Goal: Task Accomplishment & Management: Use online tool/utility

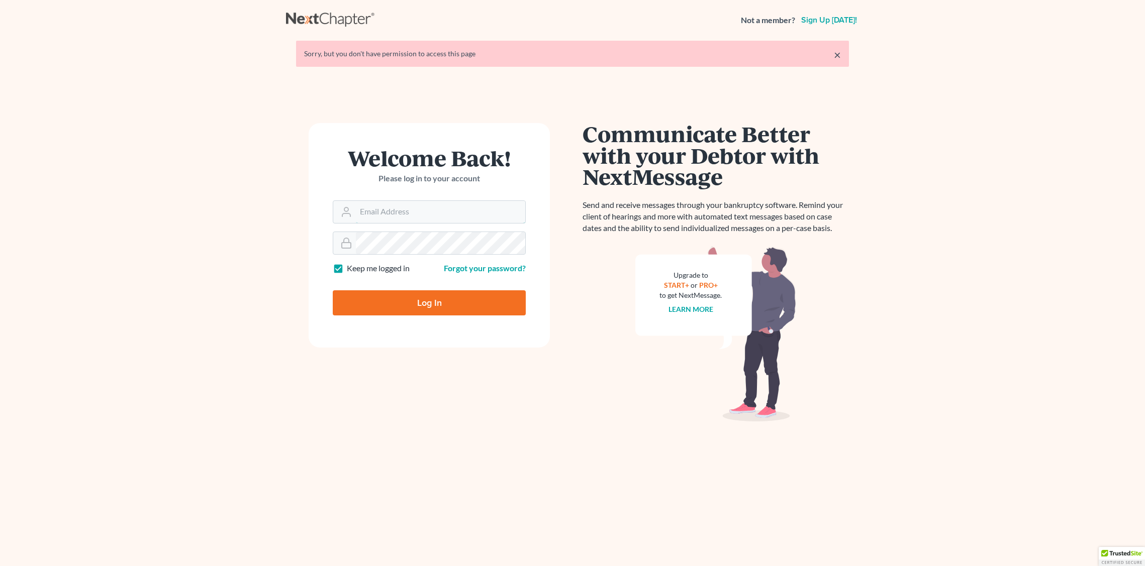
type input "[EMAIL_ADDRESS][DOMAIN_NAME]"
click at [398, 307] on input "Log In" at bounding box center [429, 303] width 193 height 25
type input "Thinking..."
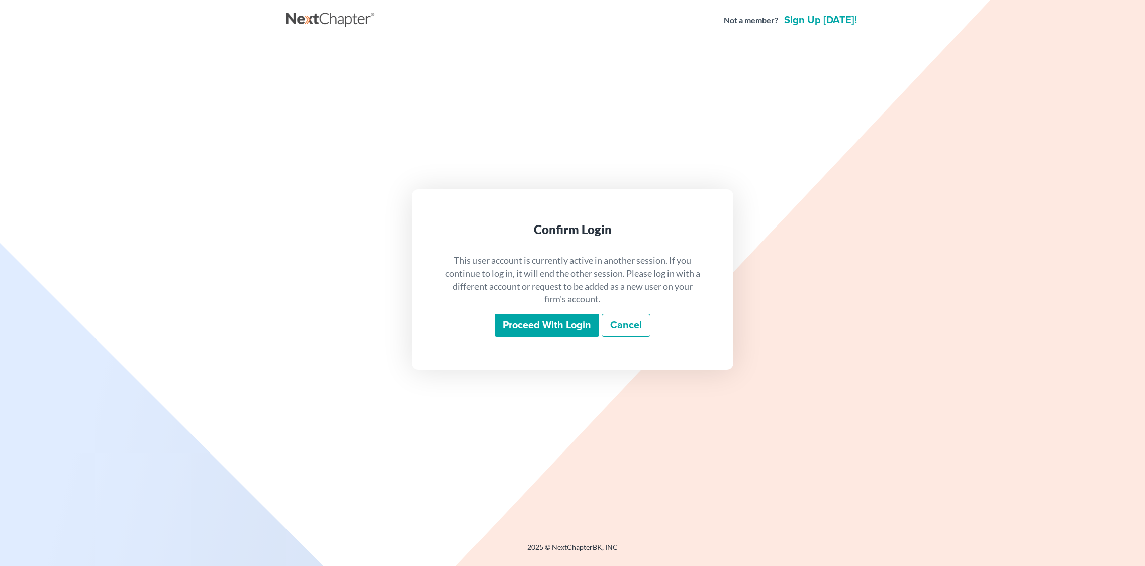
click at [552, 332] on input "Proceed with login" at bounding box center [547, 325] width 105 height 23
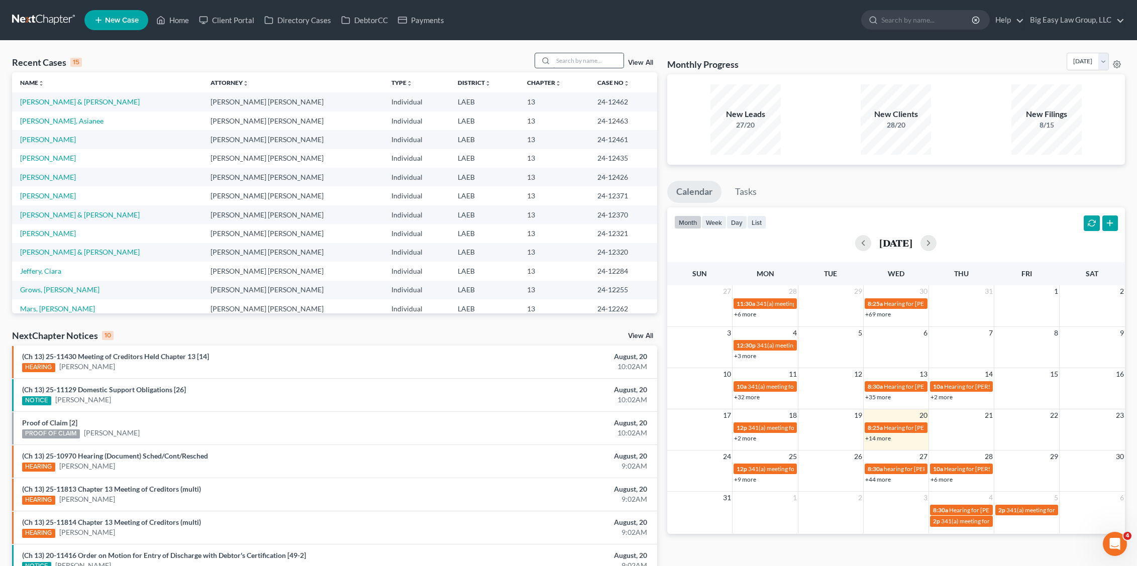
click at [587, 65] on input "search" at bounding box center [588, 60] width 70 height 15
type input "harrison"
